Goal: Find specific page/section: Find specific page/section

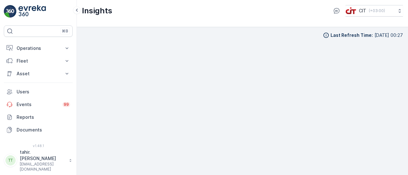
scroll to position [5, 0]
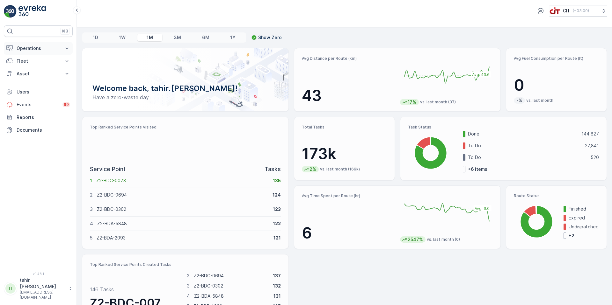
click at [25, 48] on p "Operations" at bounding box center [38, 48] width 43 height 6
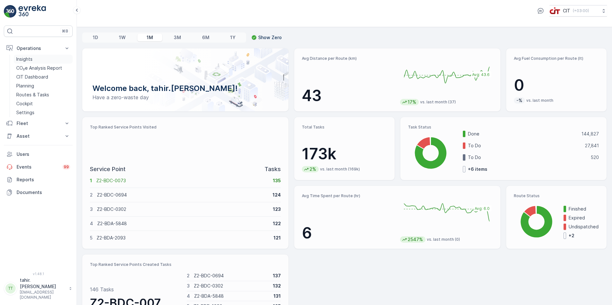
click at [30, 58] on p "Insights" at bounding box center [24, 59] width 16 height 6
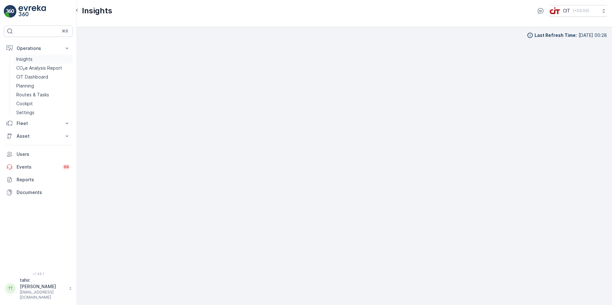
click at [28, 58] on p "Insights" at bounding box center [24, 59] width 16 height 6
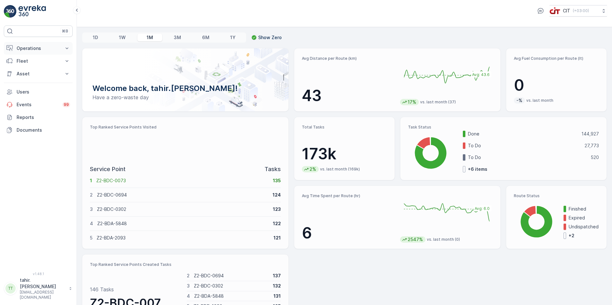
click at [33, 48] on p "Operations" at bounding box center [38, 48] width 43 height 6
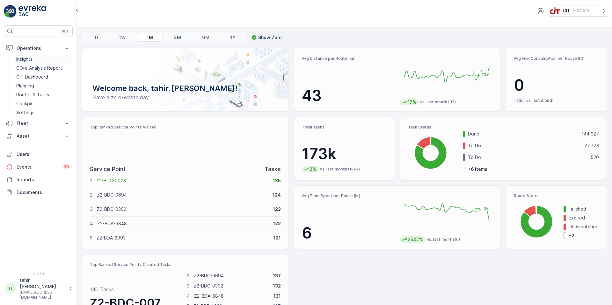
click at [28, 59] on p "Insights" at bounding box center [24, 59] width 16 height 6
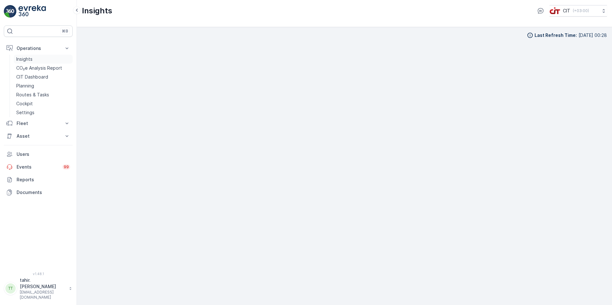
click at [26, 59] on p "Insights" at bounding box center [24, 59] width 16 height 6
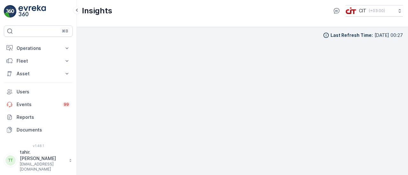
scroll to position [5, 0]
